Goal: Information Seeking & Learning: Learn about a topic

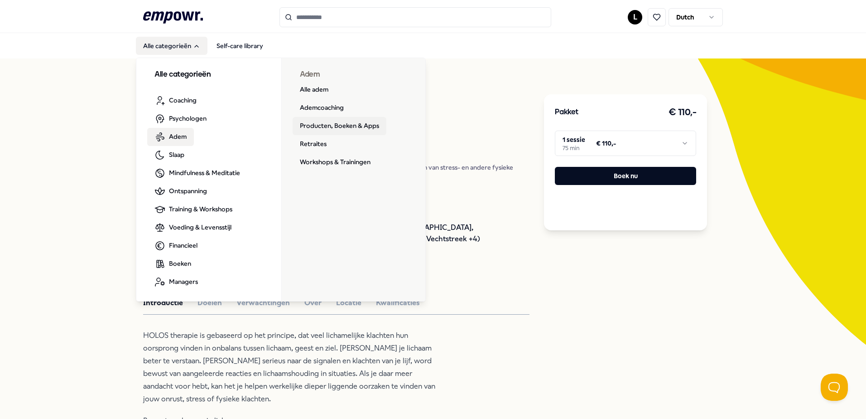
click at [327, 129] on link "Producten, Boeken & Apps" at bounding box center [340, 126] width 94 height 18
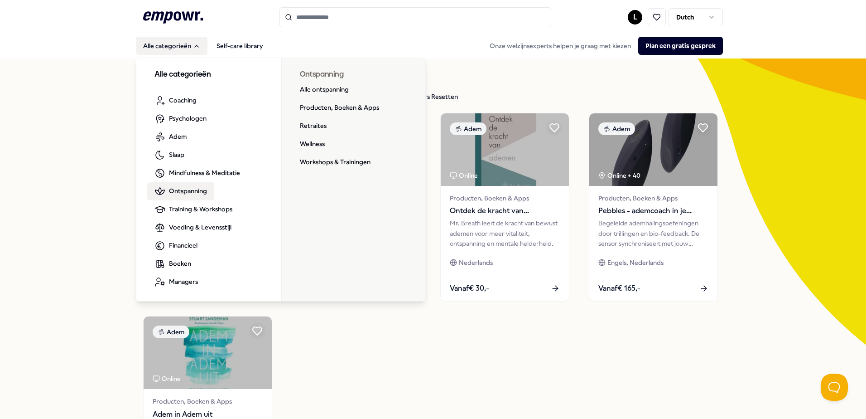
click at [190, 190] on span "Ontspanning" at bounding box center [188, 191] width 38 height 10
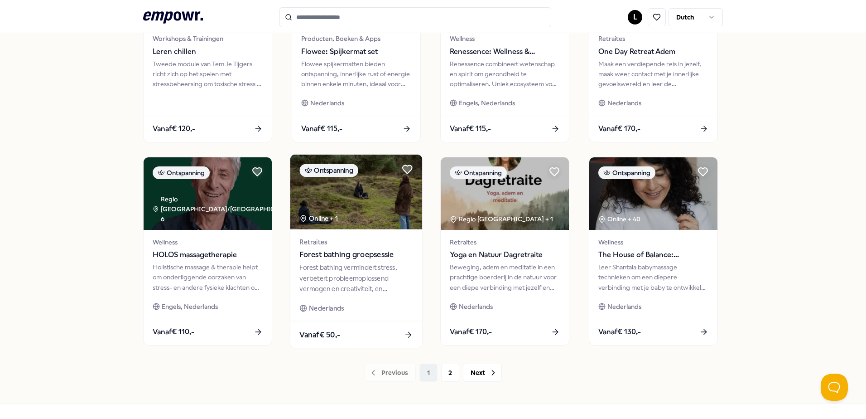
scroll to position [392, 0]
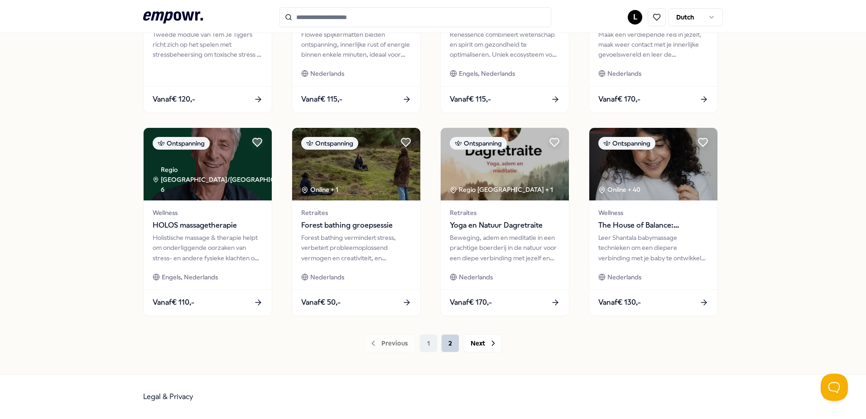
click at [445, 342] on button "2" at bounding box center [450, 343] width 18 height 18
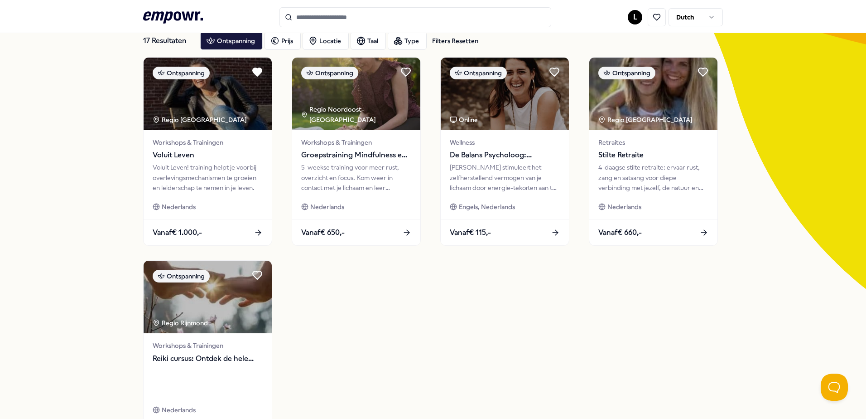
scroll to position [53, 0]
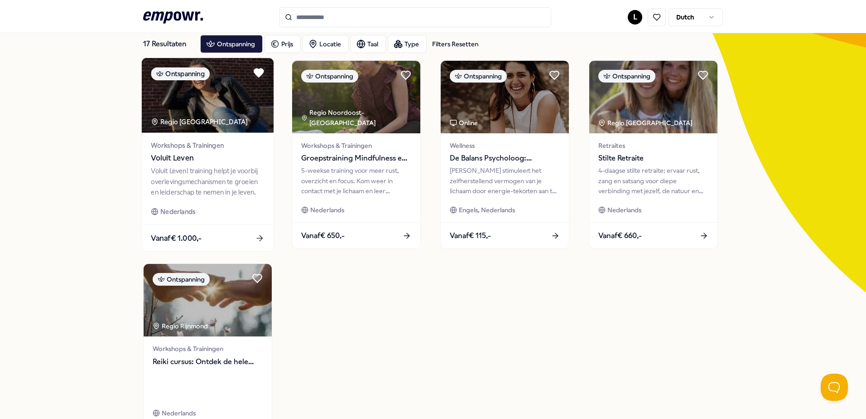
click at [189, 113] on img at bounding box center [208, 95] width 132 height 75
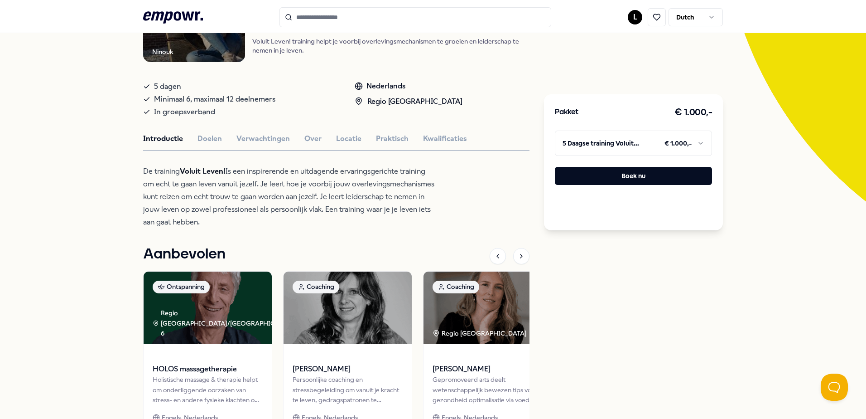
scroll to position [98, 0]
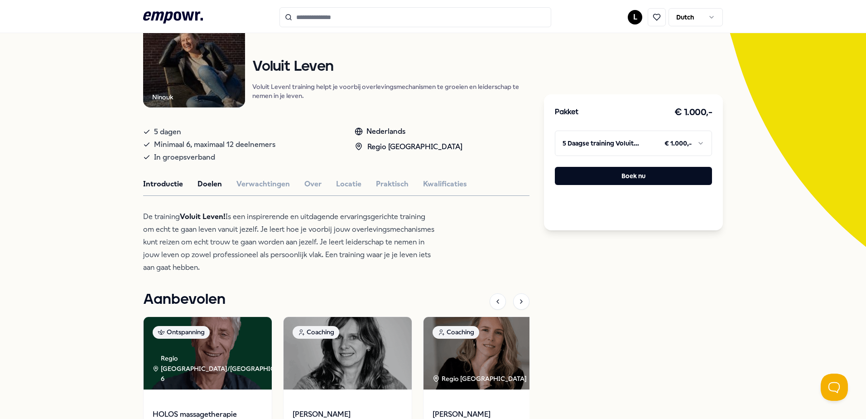
click at [210, 187] on button "Doelen" at bounding box center [210, 184] width 24 height 12
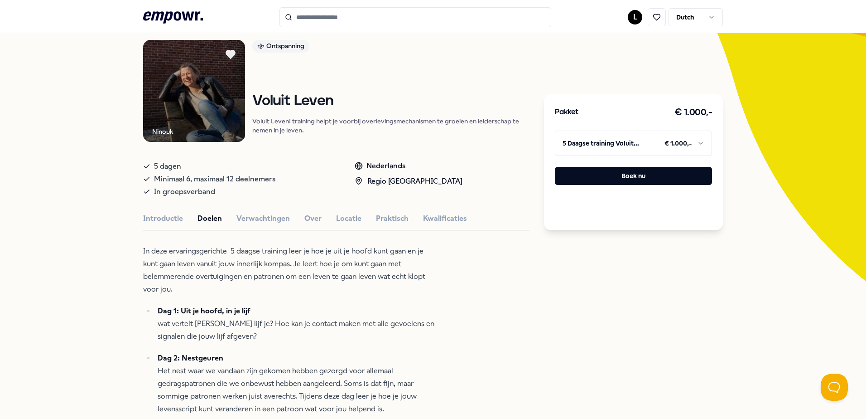
scroll to position [53, 0]
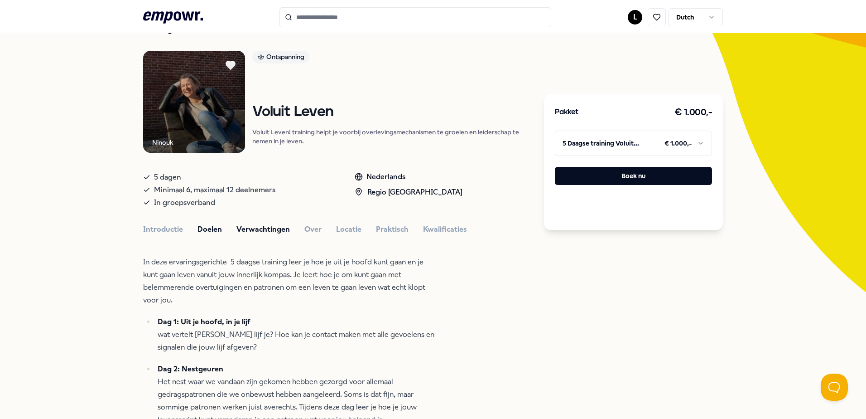
click at [263, 228] on button "Verwachtingen" at bounding box center [263, 229] width 53 height 12
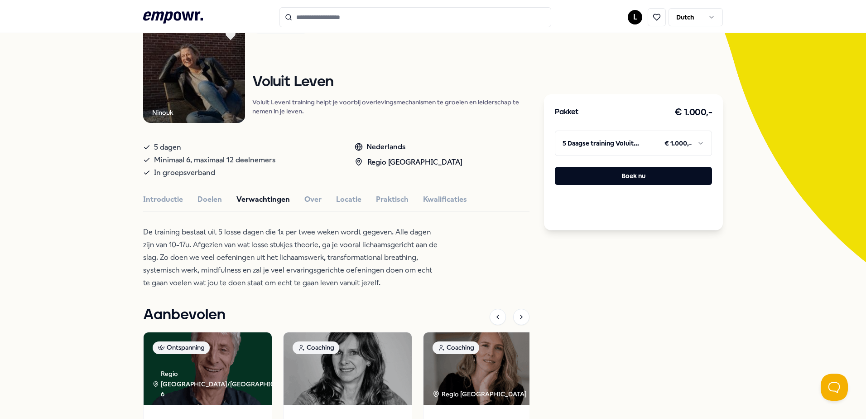
scroll to position [98, 0]
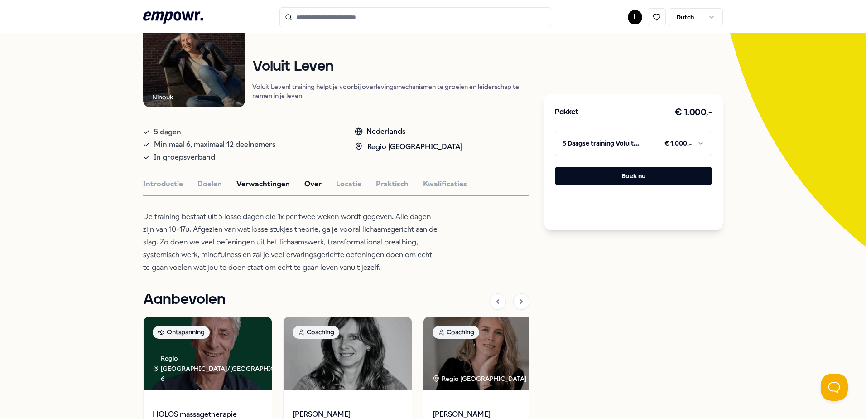
click at [309, 181] on button "Over" at bounding box center [312, 184] width 17 height 12
click at [342, 184] on button "Locatie" at bounding box center [348, 184] width 25 height 12
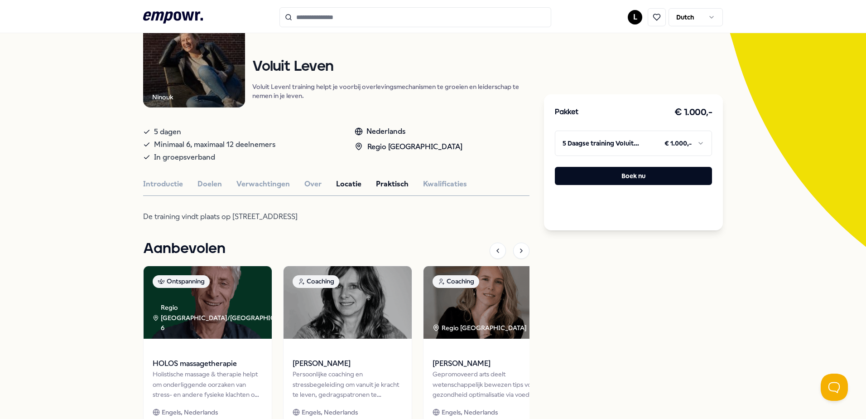
click at [394, 184] on button "Praktisch" at bounding box center [392, 184] width 33 height 12
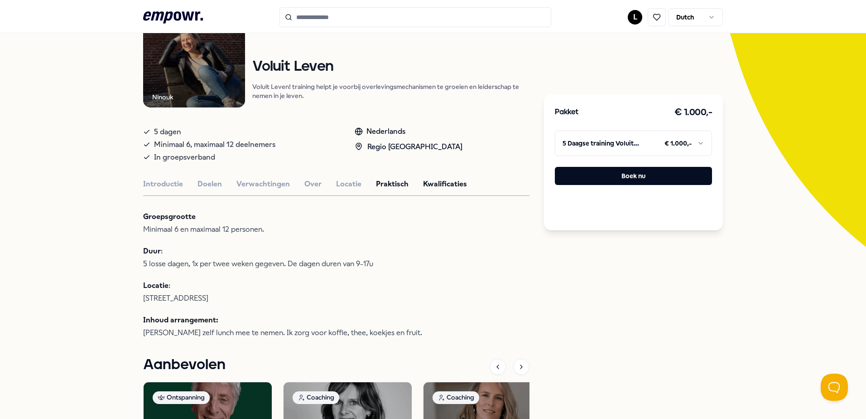
click at [438, 184] on button "Kwalificaties" at bounding box center [445, 184] width 44 height 12
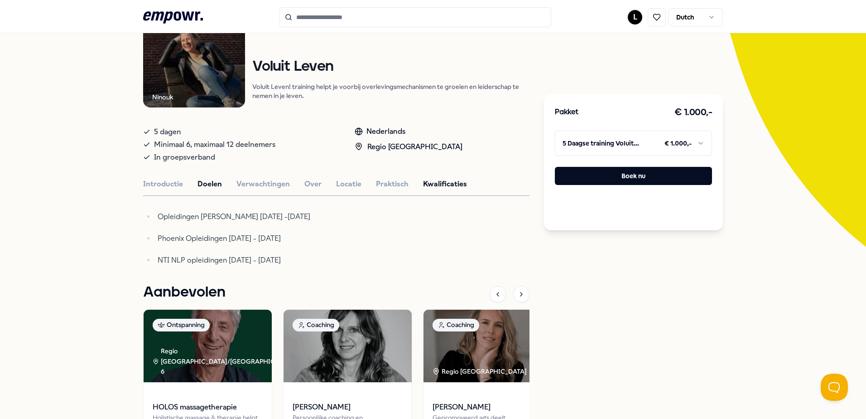
click at [205, 185] on button "Doelen" at bounding box center [210, 184] width 24 height 12
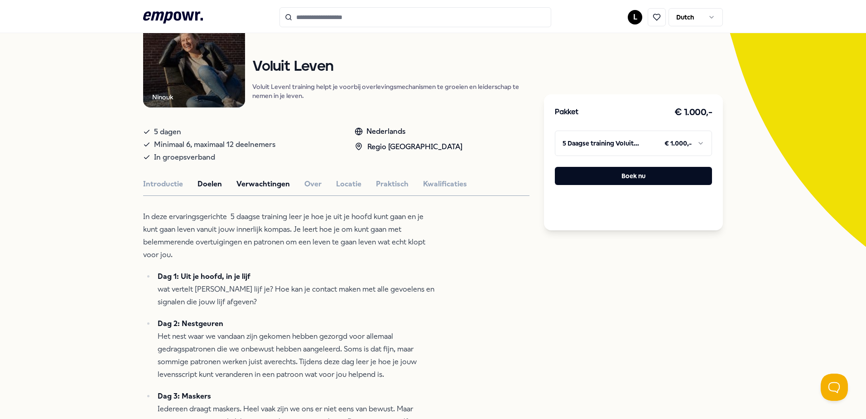
click at [251, 182] on button "Verwachtingen" at bounding box center [263, 184] width 53 height 12
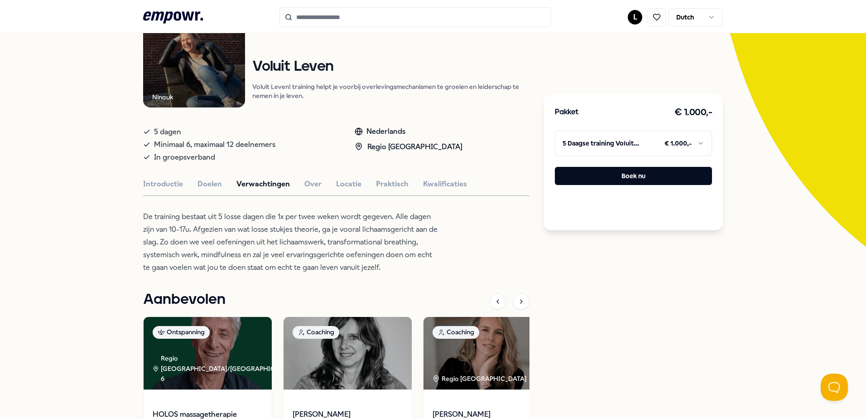
drag, startPoint x: 314, startPoint y: 183, endPoint x: 307, endPoint y: 198, distance: 16.4
click at [309, 193] on div "Ninouk Ontspanning Voluit Leven Voluit Leven! training helpt je voorbij overlev…" at bounding box center [336, 259] width 387 height 508
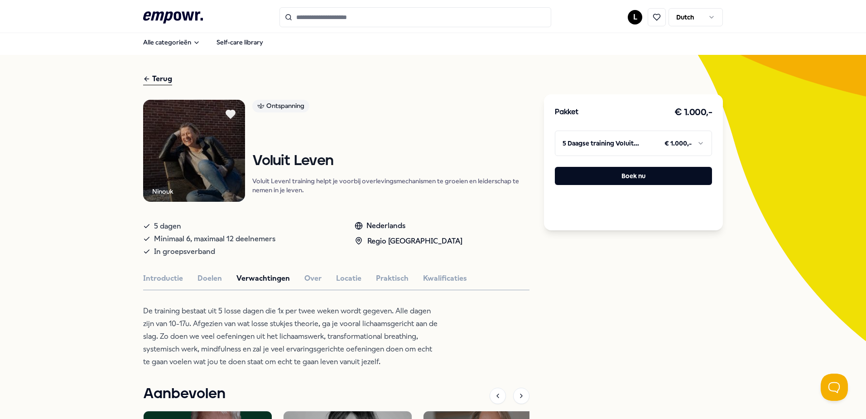
scroll to position [0, 0]
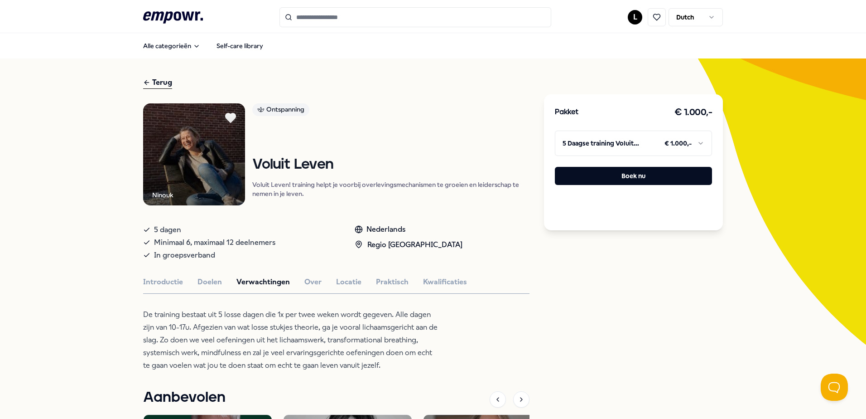
click at [227, 116] on icon at bounding box center [231, 117] width 10 height 9
click at [159, 79] on div "Terug" at bounding box center [157, 83] width 29 height 12
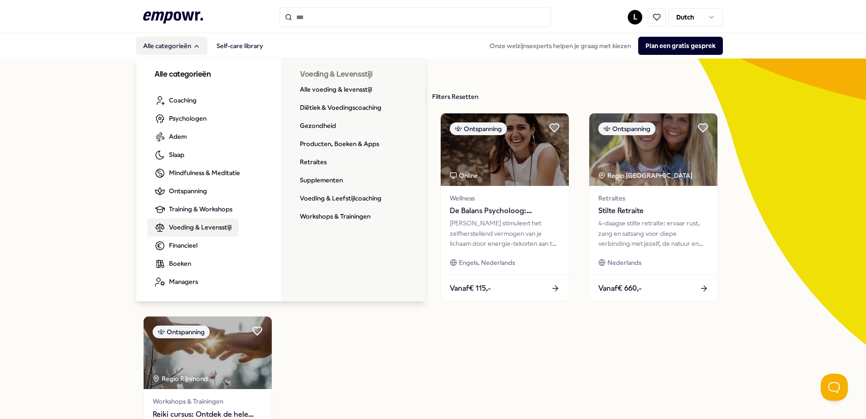
click at [188, 227] on span "Voeding & Levensstijl" at bounding box center [200, 227] width 63 height 10
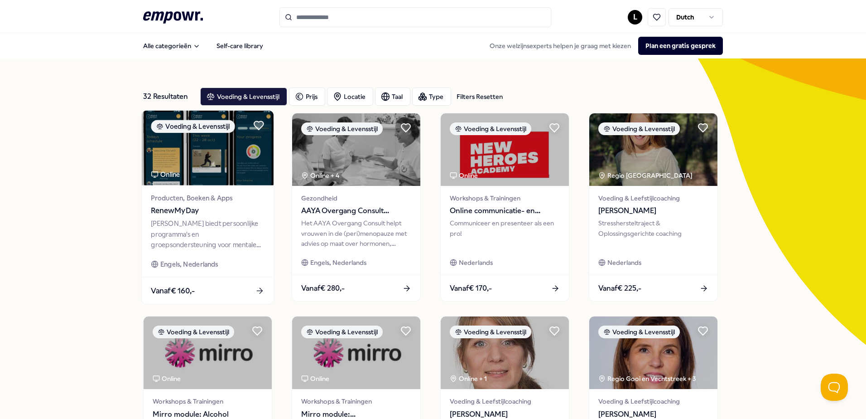
click at [208, 165] on img at bounding box center [208, 148] width 132 height 75
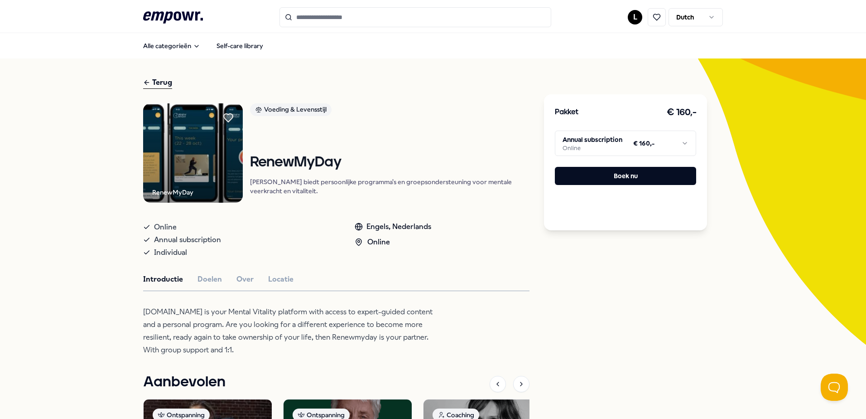
click at [159, 82] on div "Terug" at bounding box center [157, 83] width 29 height 12
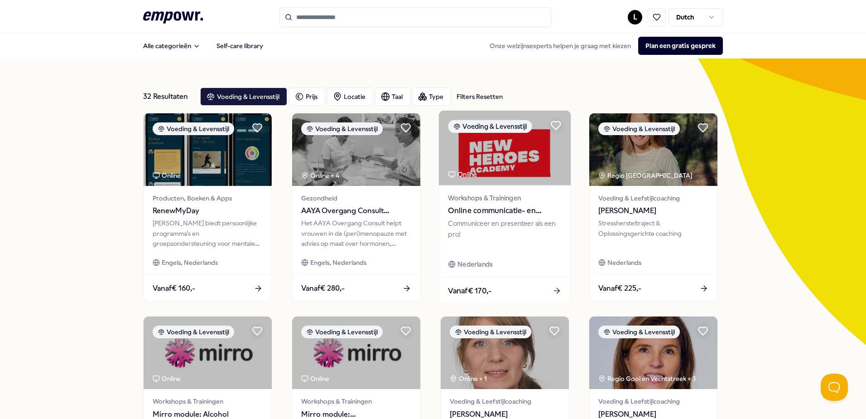
click at [514, 170] on img at bounding box center [505, 148] width 132 height 75
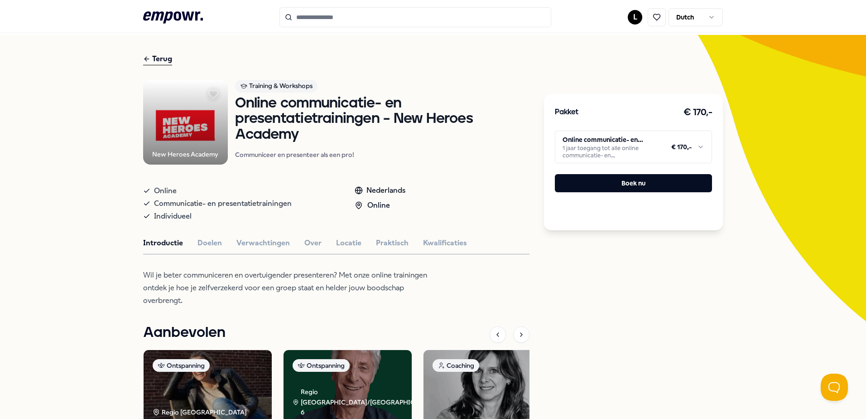
scroll to position [45, 0]
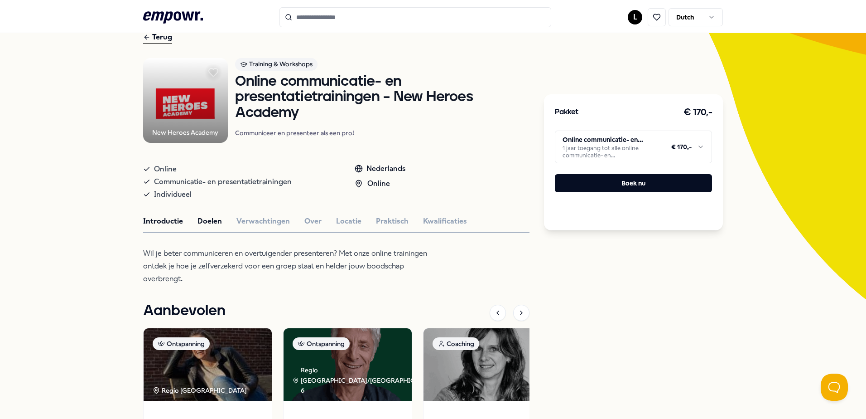
click at [203, 218] on button "Doelen" at bounding box center [210, 221] width 24 height 12
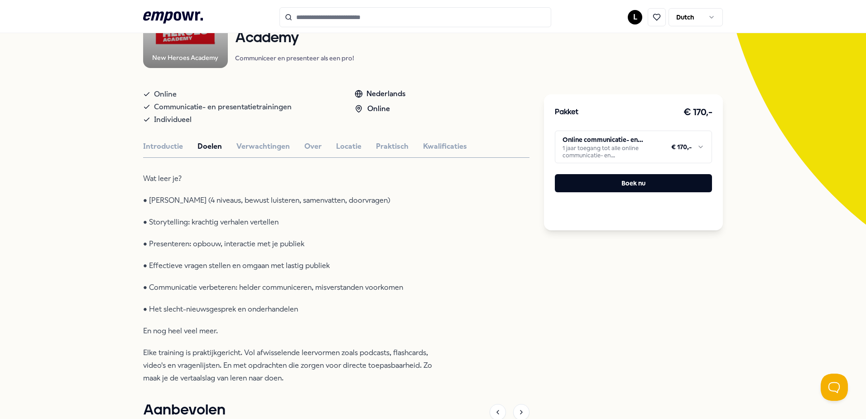
scroll to position [136, 0]
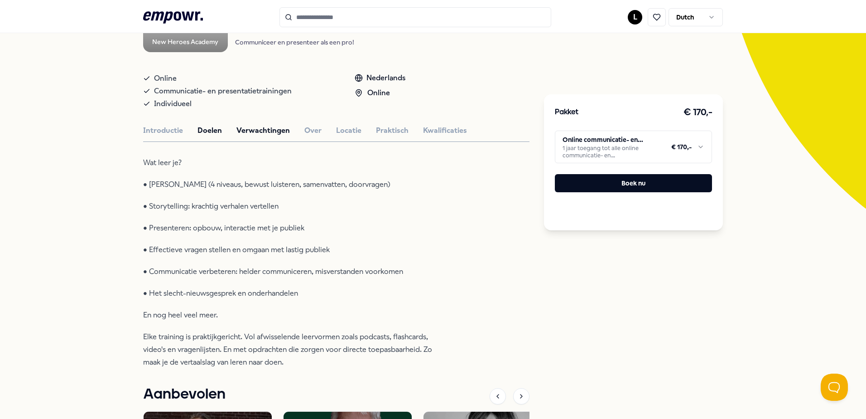
click at [272, 131] on button "Verwachtingen" at bounding box center [263, 131] width 53 height 12
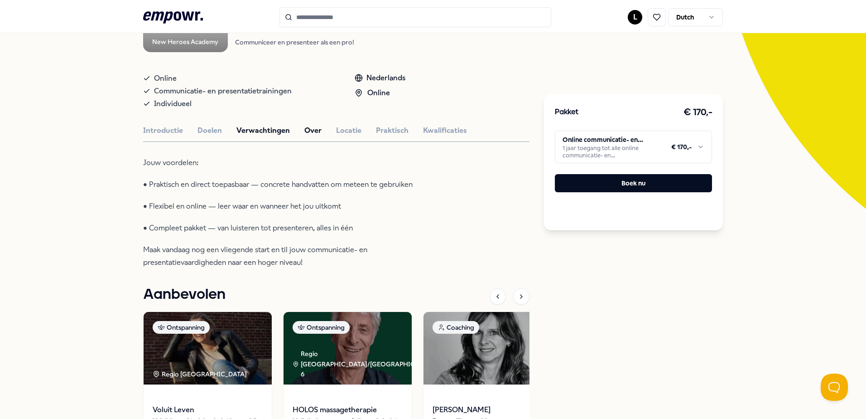
click at [305, 130] on button "Over" at bounding box center [312, 131] width 17 height 12
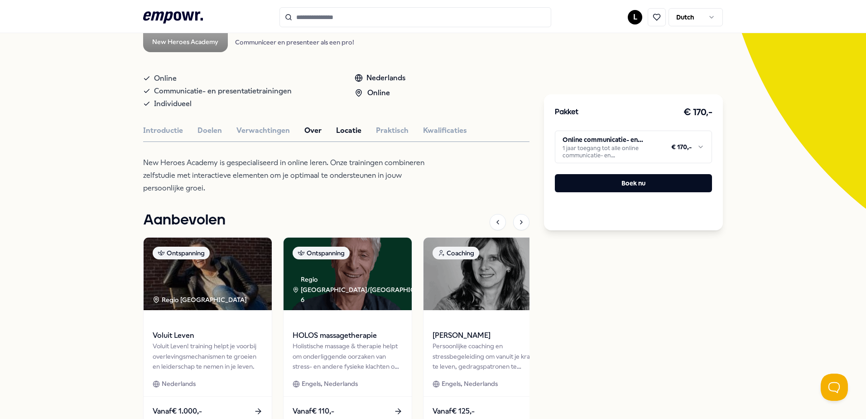
click at [336, 130] on button "Locatie" at bounding box center [348, 131] width 25 height 12
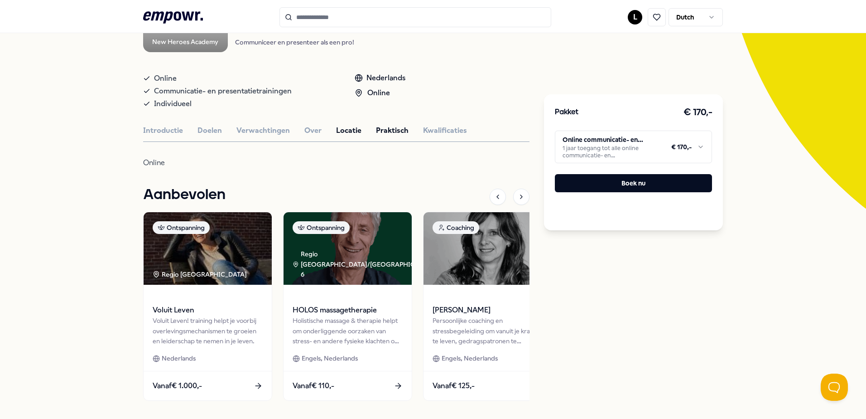
click at [376, 130] on button "Praktisch" at bounding box center [392, 131] width 33 height 12
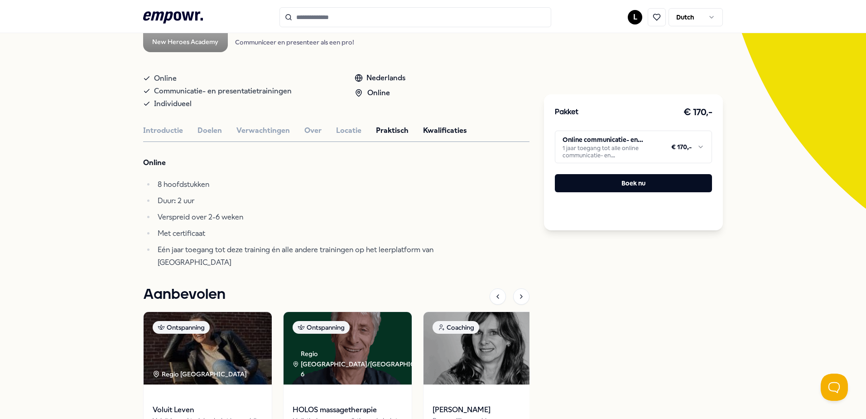
click at [423, 129] on button "Kwalificaties" at bounding box center [445, 131] width 44 height 12
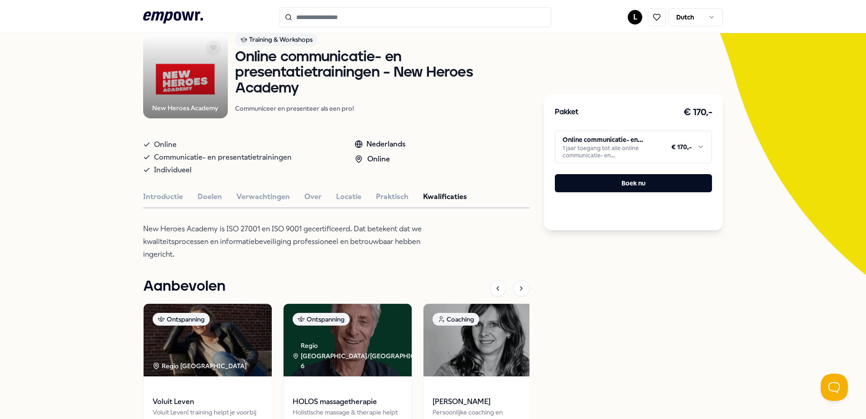
scroll to position [0, 0]
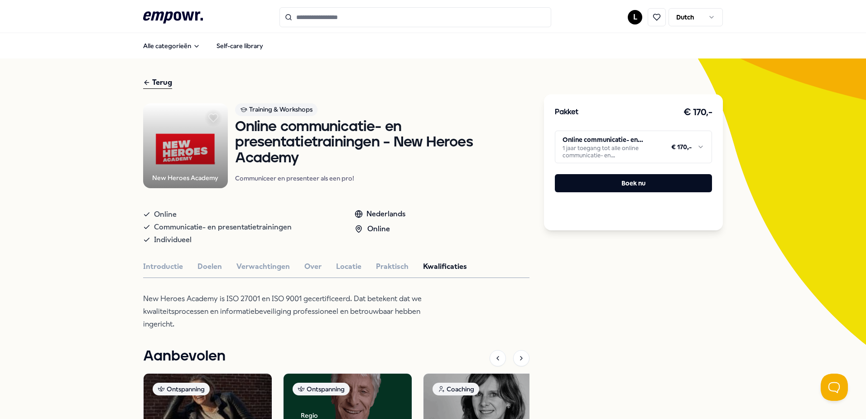
click at [152, 76] on div "Terug New Heroes Academy Training & Workshops Online communicatie- en presentat…" at bounding box center [433, 323] width 580 height 531
click at [158, 83] on div "Terug" at bounding box center [157, 83] width 29 height 12
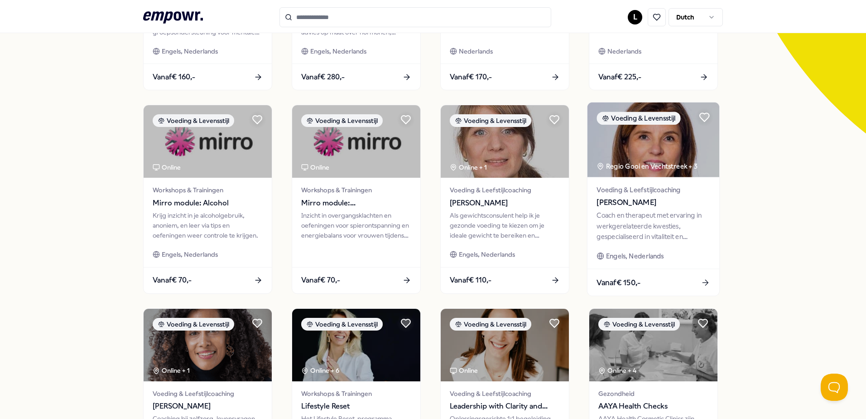
scroll to position [227, 0]
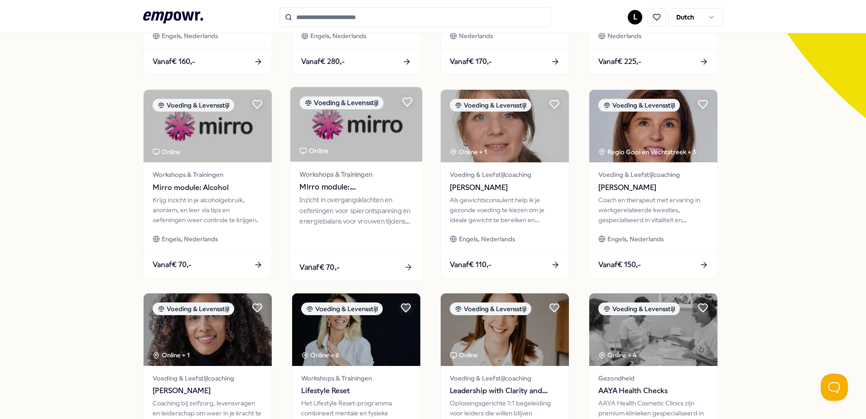
click at [332, 208] on div "Inzicht in overgangsklachten en oefeningen voor spierontspanning en energiebala…" at bounding box center [356, 210] width 113 height 31
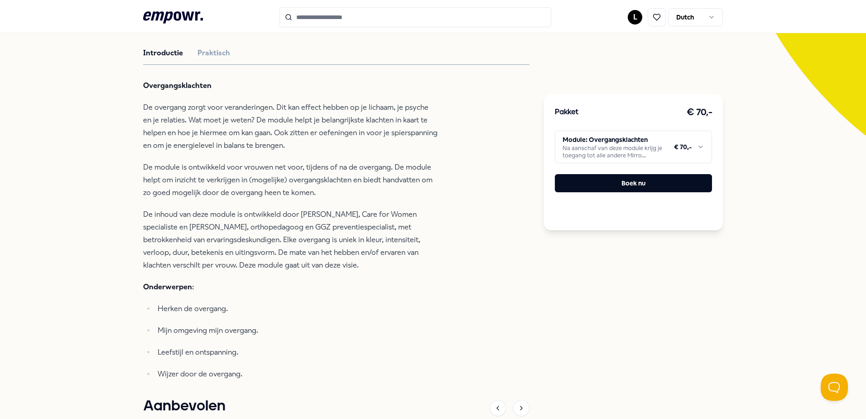
scroll to position [194, 0]
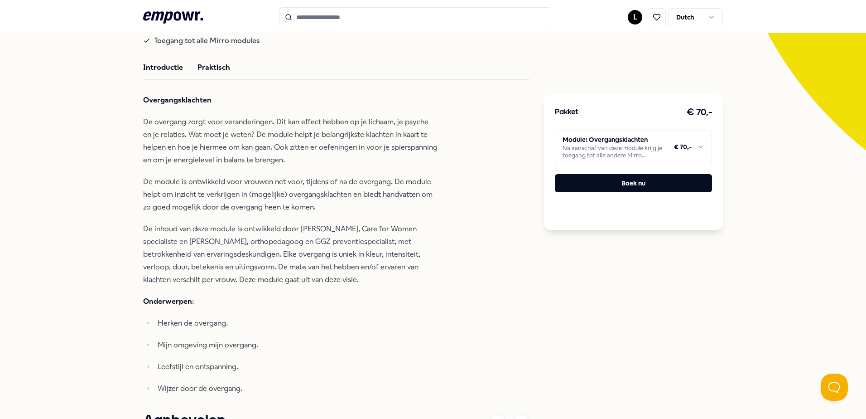
click at [211, 66] on button "Praktisch" at bounding box center [214, 68] width 33 height 12
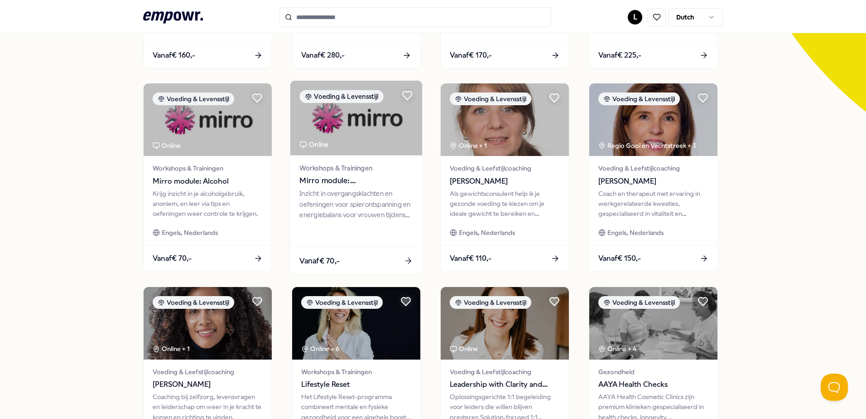
scroll to position [330, 0]
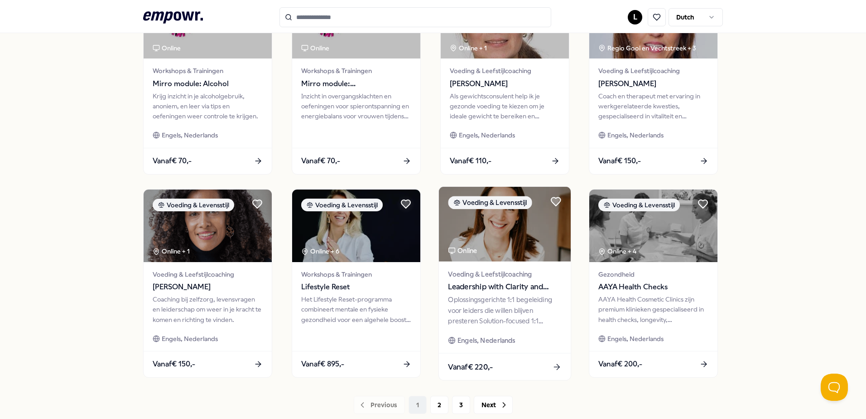
click at [509, 288] on span "Leadership with Clarity and Energy" at bounding box center [504, 287] width 113 height 12
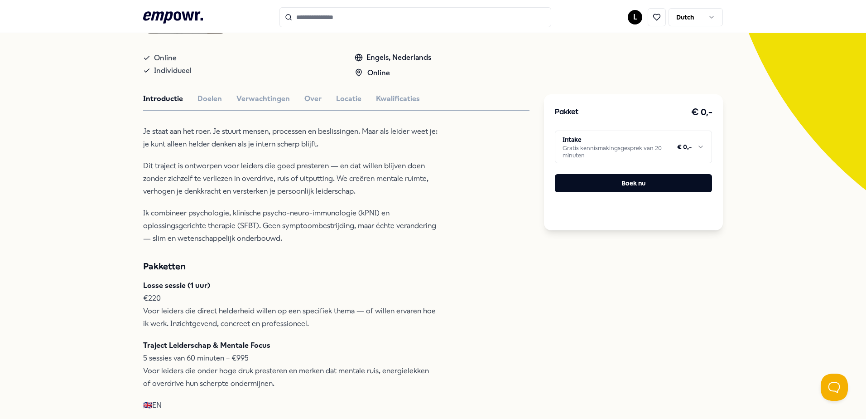
scroll to position [149, 0]
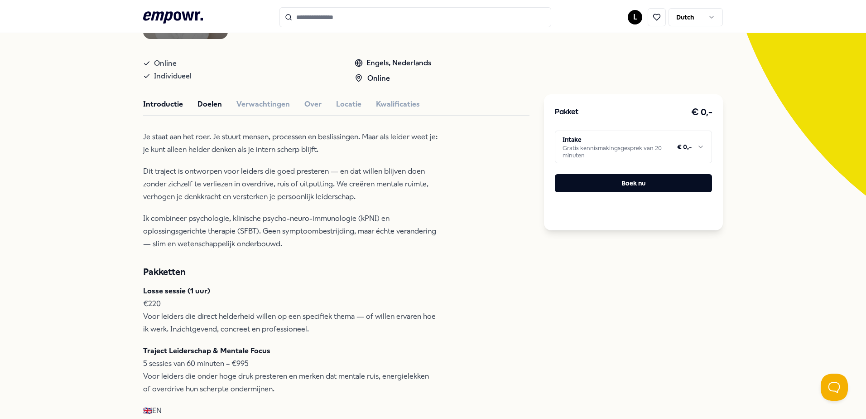
click at [205, 104] on button "Doelen" at bounding box center [210, 104] width 24 height 12
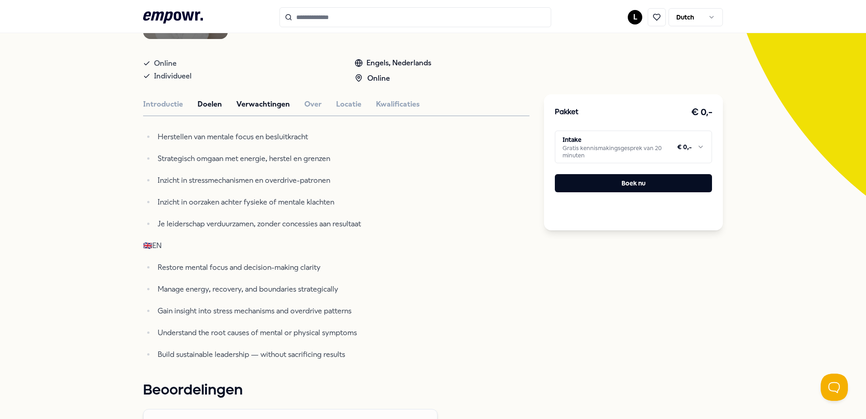
click at [261, 101] on button "Verwachtingen" at bounding box center [263, 104] width 53 height 12
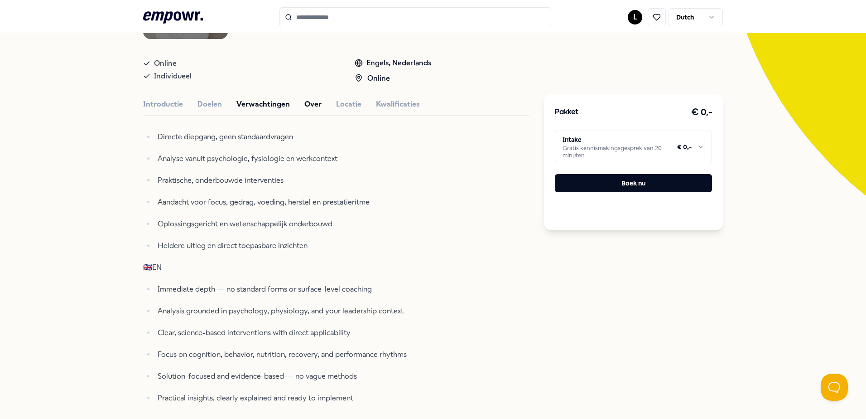
click at [308, 101] on button "Over" at bounding box center [312, 104] width 17 height 12
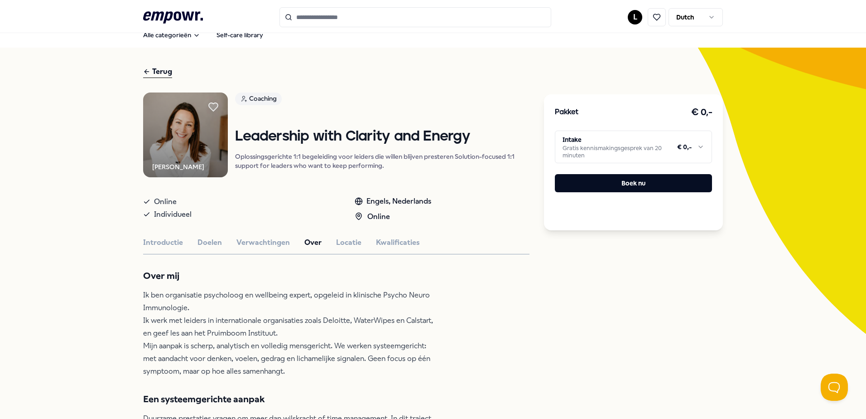
scroll to position [0, 0]
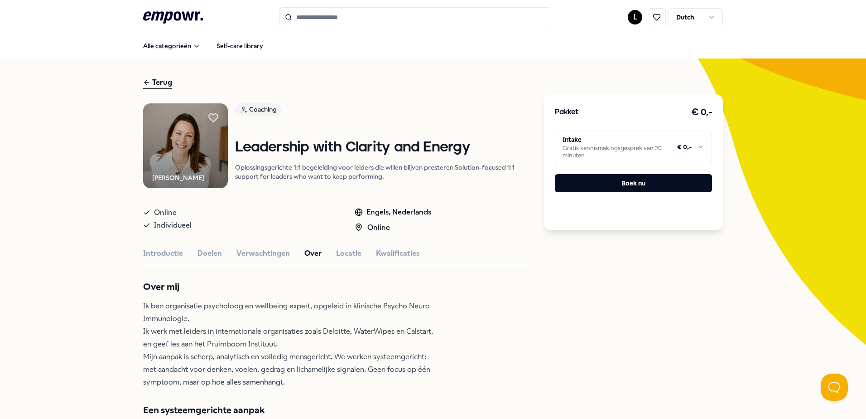
click at [158, 86] on div "Terug" at bounding box center [157, 83] width 29 height 12
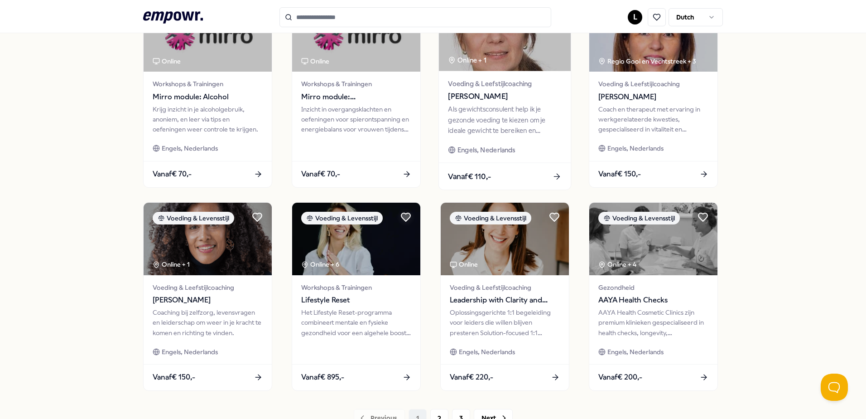
scroll to position [362, 0]
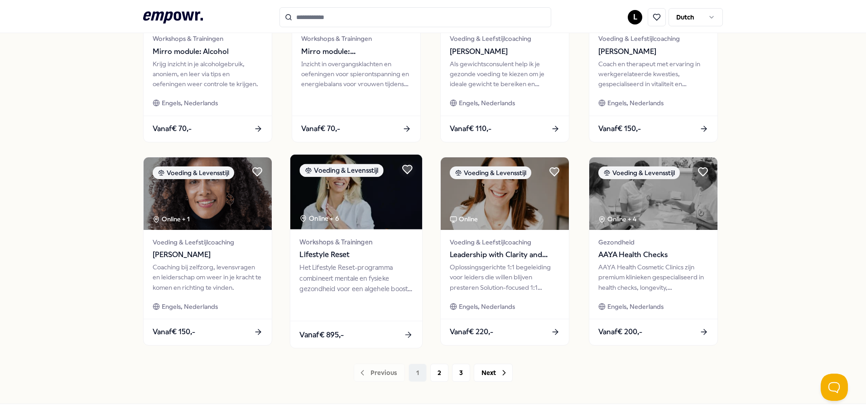
click at [333, 280] on div "Het Lifestyle Reset-programma combineert mentale en fysieke gezondheid voor een…" at bounding box center [356, 277] width 113 height 31
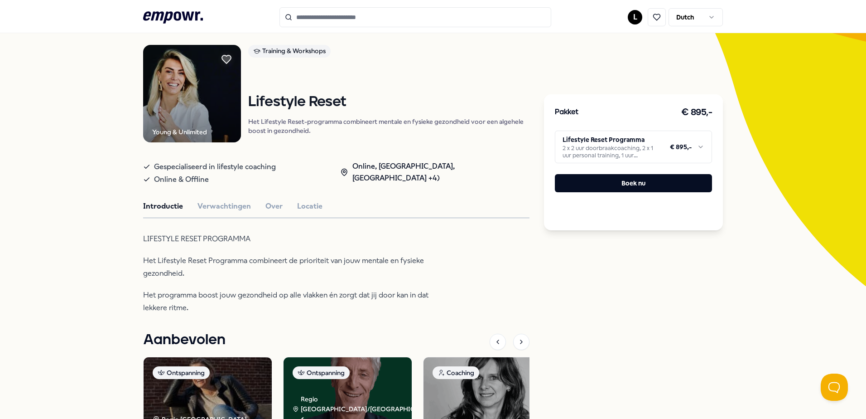
scroll to position [104, 0]
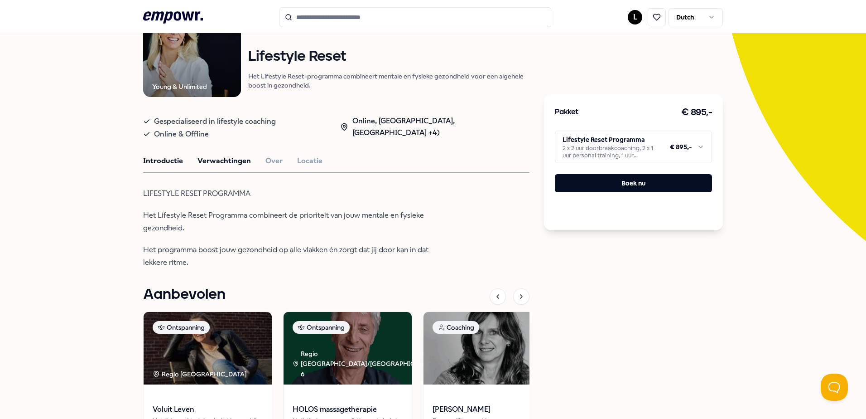
click at [227, 165] on button "Verwachtingen" at bounding box center [224, 161] width 53 height 12
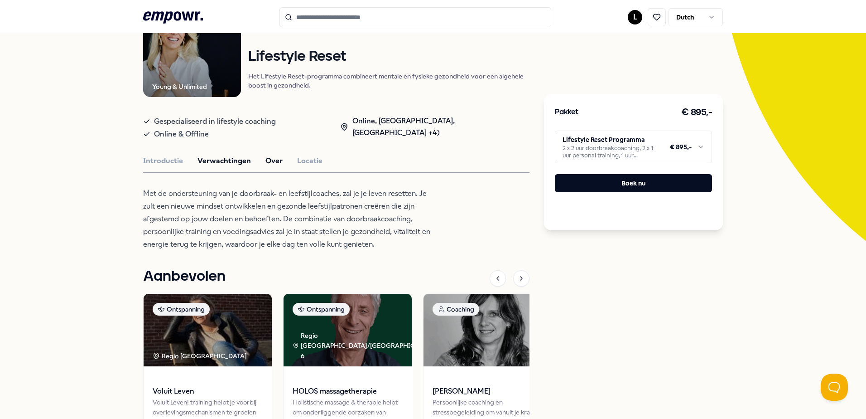
click at [266, 162] on button "Over" at bounding box center [274, 161] width 17 height 12
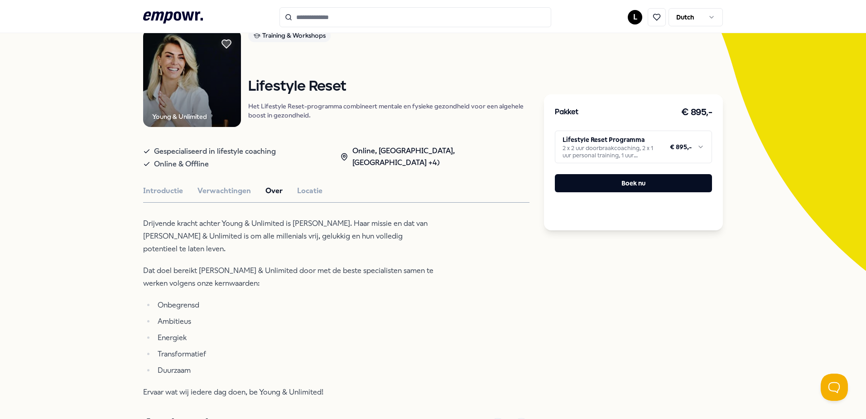
scroll to position [58, 0]
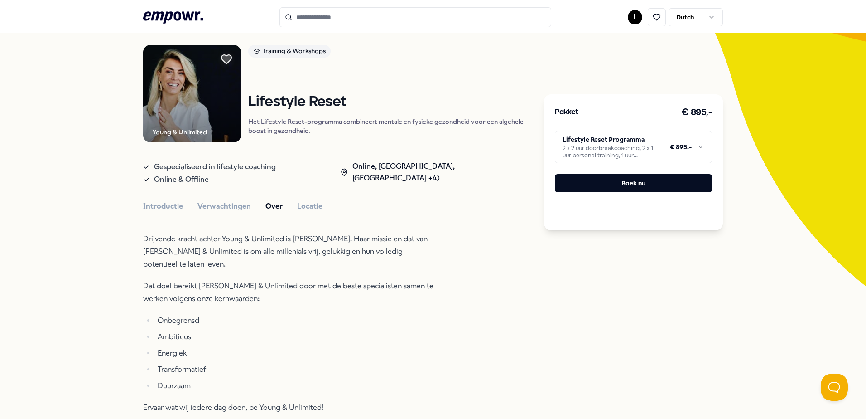
click at [222, 56] on icon at bounding box center [227, 59] width 10 height 9
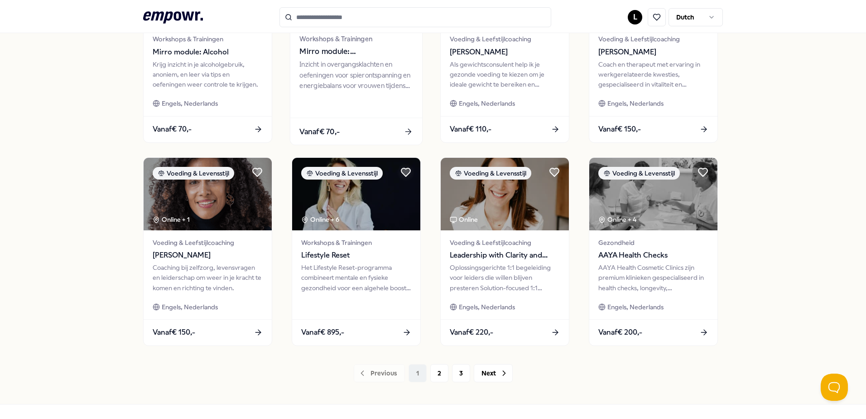
scroll to position [376, 0]
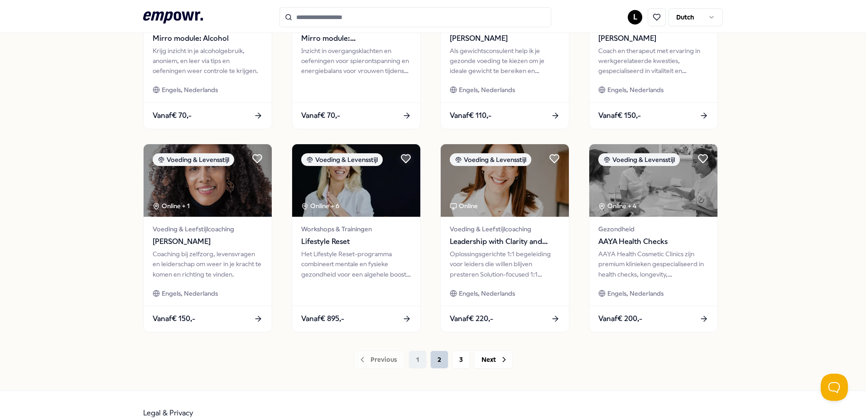
click at [433, 359] on button "2" at bounding box center [439, 359] width 18 height 18
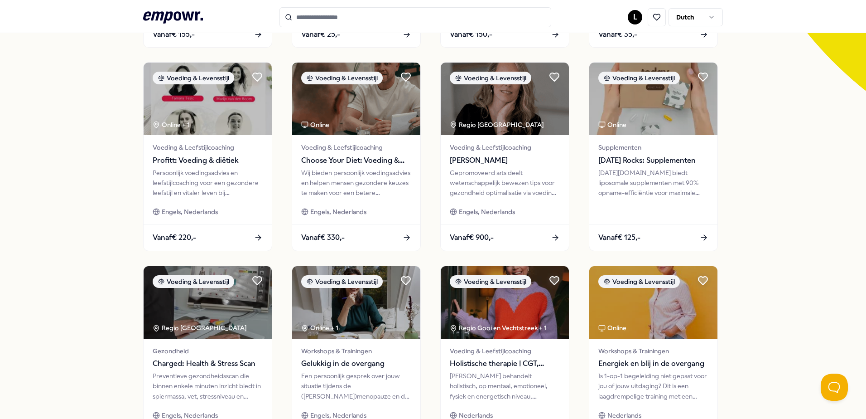
scroll to position [240, 0]
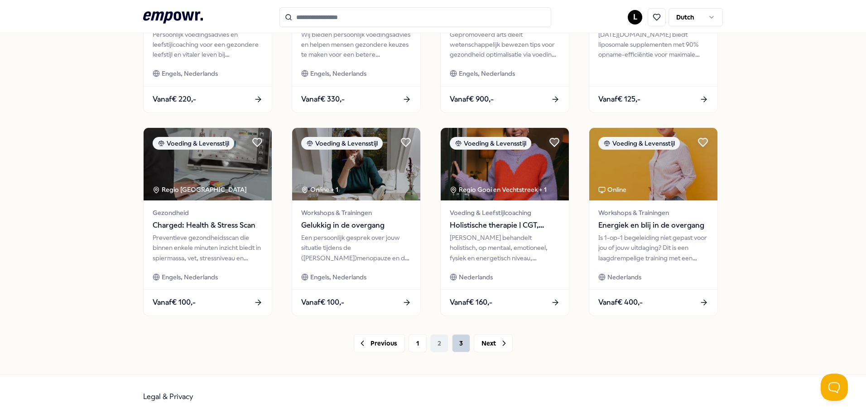
click at [459, 346] on button "3" at bounding box center [461, 343] width 18 height 18
